Goal: Communication & Community: Answer question/provide support

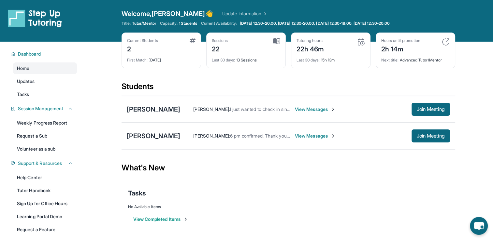
click at [295, 136] on span "View Messages" at bounding box center [315, 136] width 41 height 7
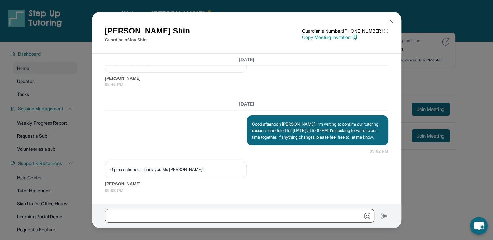
scroll to position [6024, 0]
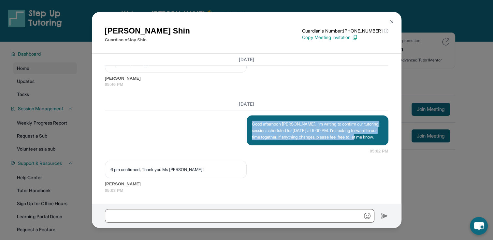
drag, startPoint x: 248, startPoint y: 117, endPoint x: 279, endPoint y: 140, distance: 37.7
click at [279, 140] on div "Good afternoon [PERSON_NAME], I’m writing to confirm our tutoring session sched…" at bounding box center [317, 131] width 142 height 30
copy p "Good afternoon [PERSON_NAME], I’m writing to confirm our tutoring session sched…"
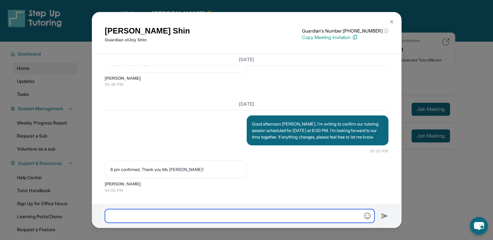
click at [246, 213] on input "text" at bounding box center [239, 216] width 269 height 14
paste input "**********"
type input "**********"
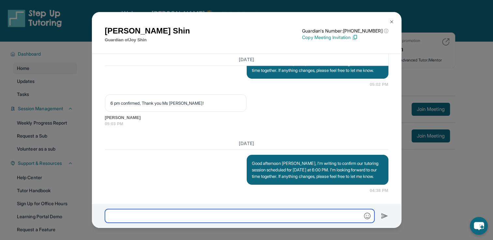
scroll to position [6097, 0]
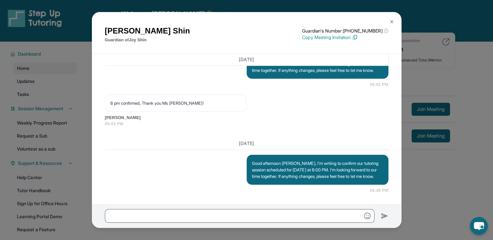
click at [394, 21] on button at bounding box center [391, 21] width 13 height 13
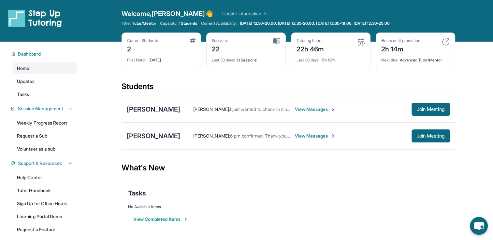
click at [314, 111] on span "View Messages" at bounding box center [315, 109] width 41 height 7
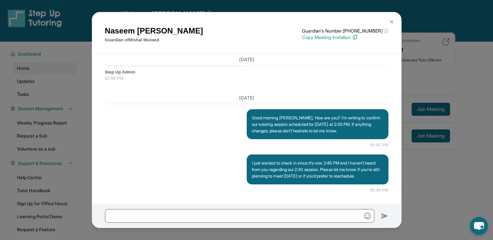
scroll to position [5793, 0]
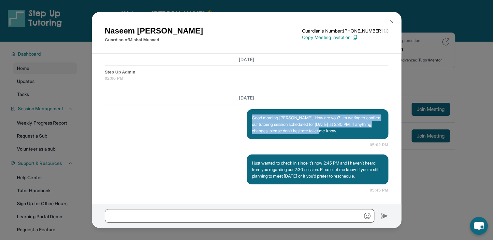
drag, startPoint x: 249, startPoint y: 112, endPoint x: 348, endPoint y: 124, distance: 99.7
click at [348, 124] on p "Good morning [PERSON_NAME], How are you? I’m writing to confirm our tutoring se…" at bounding box center [317, 125] width 131 height 20
copy p "Good morning [PERSON_NAME], How are you? I’m writing to confirm our tutoring se…"
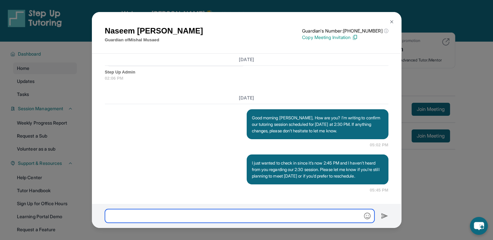
click at [251, 216] on input "text" at bounding box center [239, 216] width 269 height 14
paste input "**********"
type input "**********"
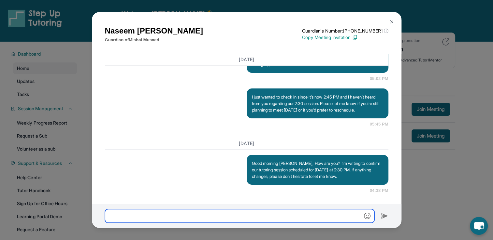
scroll to position [5860, 0]
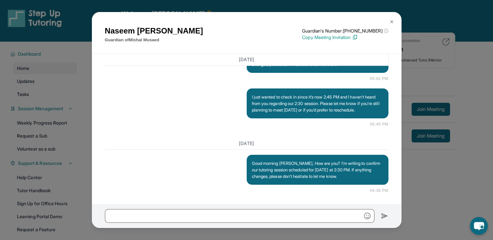
click at [392, 23] on img at bounding box center [391, 21] width 5 height 5
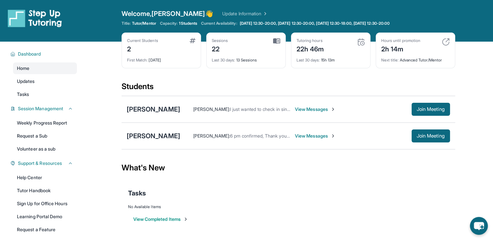
click at [295, 137] on span "View Messages" at bounding box center [315, 136] width 41 height 7
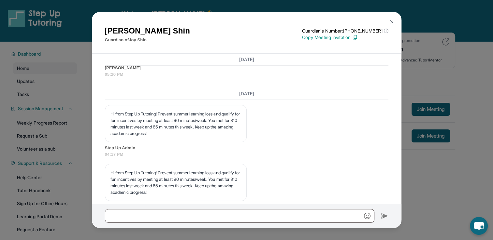
scroll to position [6097, 0]
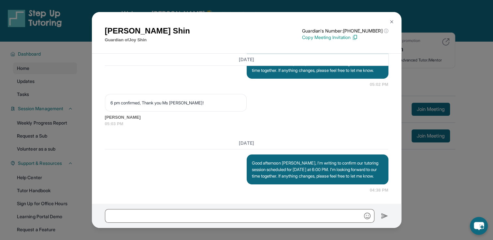
click at [389, 22] on img at bounding box center [391, 21] width 5 height 5
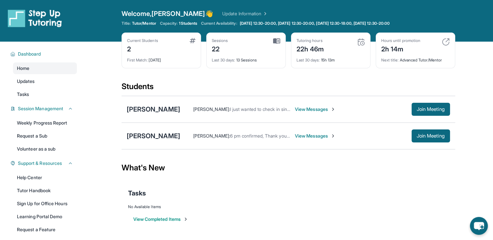
click at [296, 109] on span "View Messages" at bounding box center [315, 109] width 41 height 7
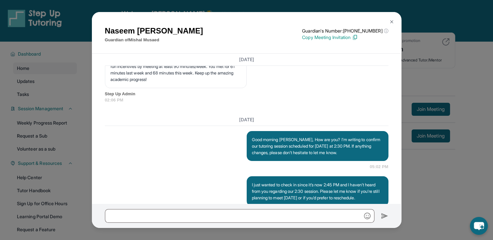
scroll to position [5860, 0]
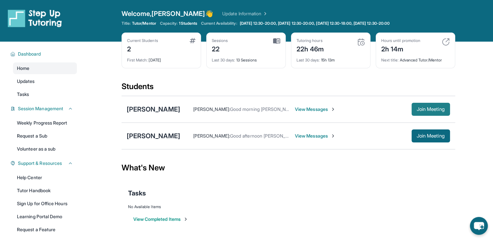
click at [432, 111] on span "Join Meeting" at bounding box center [430, 109] width 28 height 4
